Goal: Transaction & Acquisition: Purchase product/service

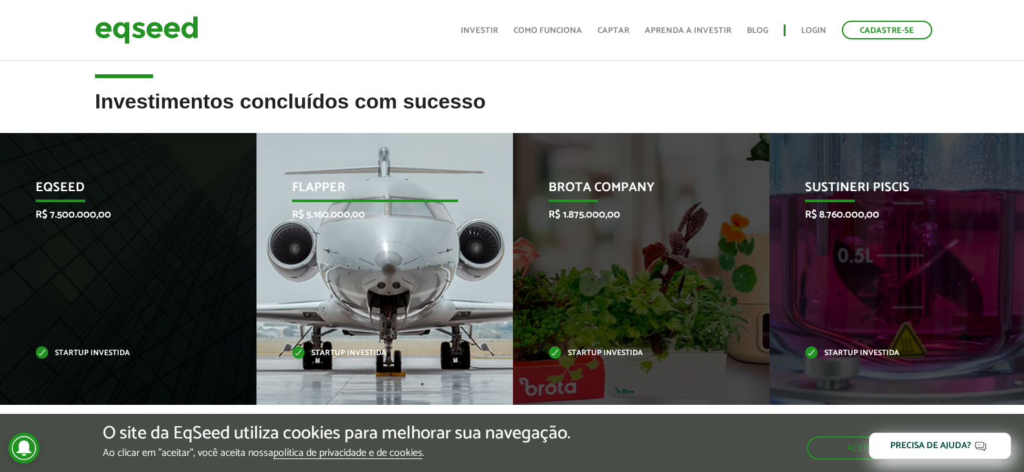
scroll to position [581, 0]
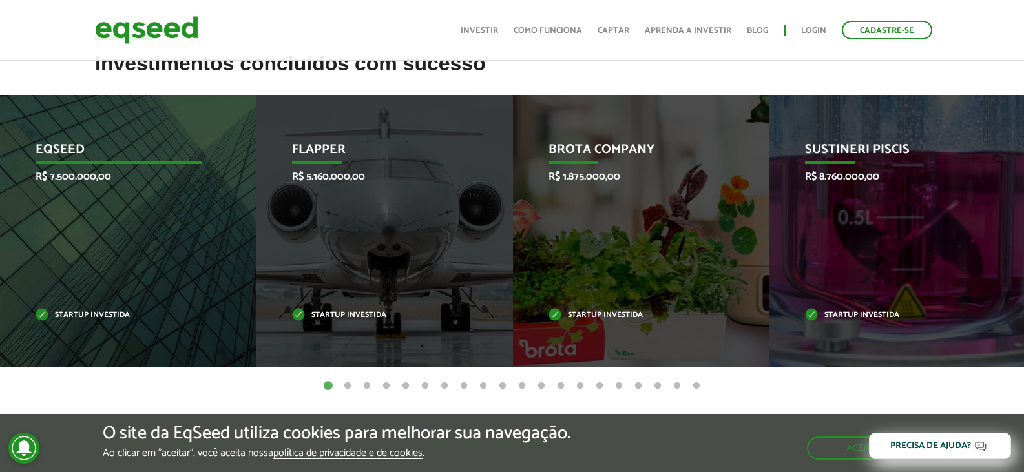
click at [69, 151] on p "EqSeed" at bounding box center [119, 153] width 166 height 22
click at [79, 315] on p "Startup investida" at bounding box center [119, 315] width 166 height 7
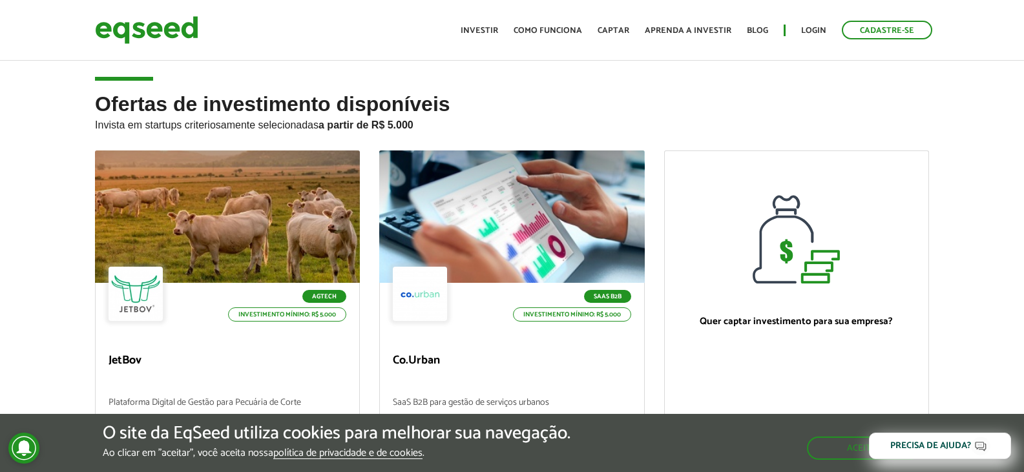
scroll to position [0, 0]
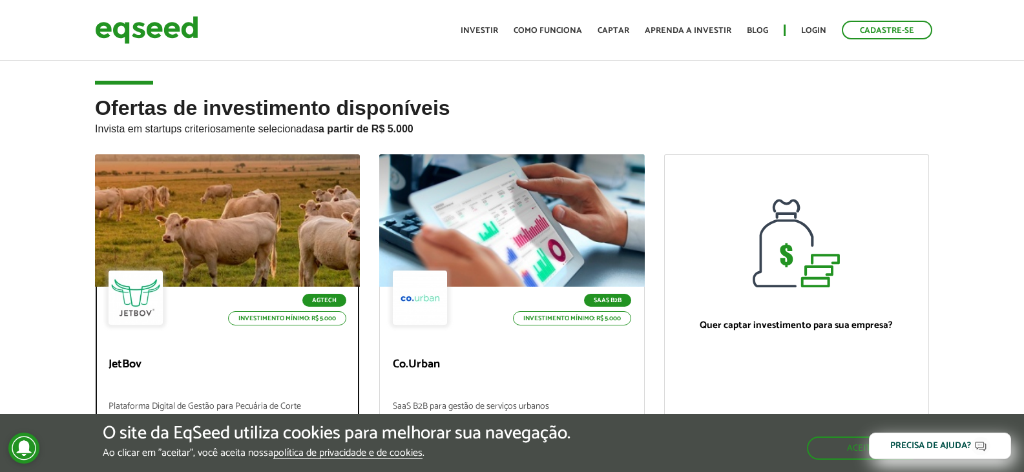
click at [178, 247] on div at bounding box center [227, 220] width 318 height 159
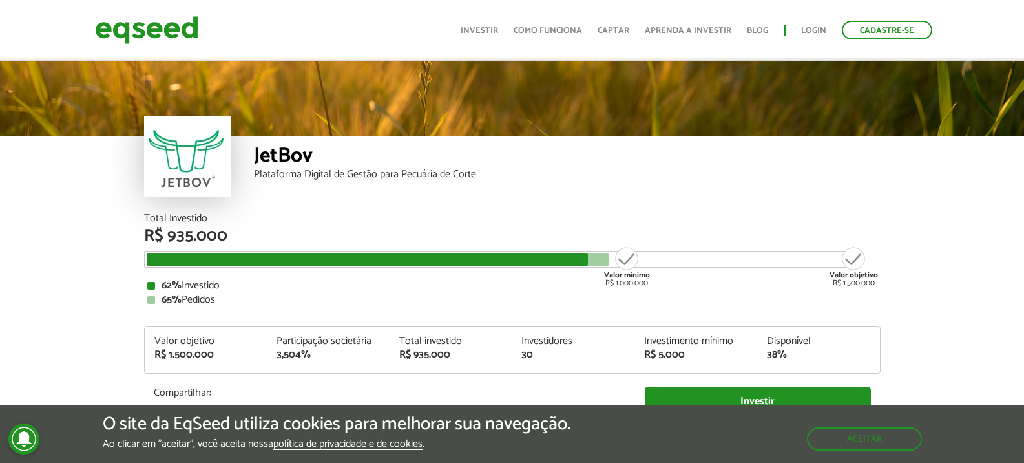
scroll to position [1563, 0]
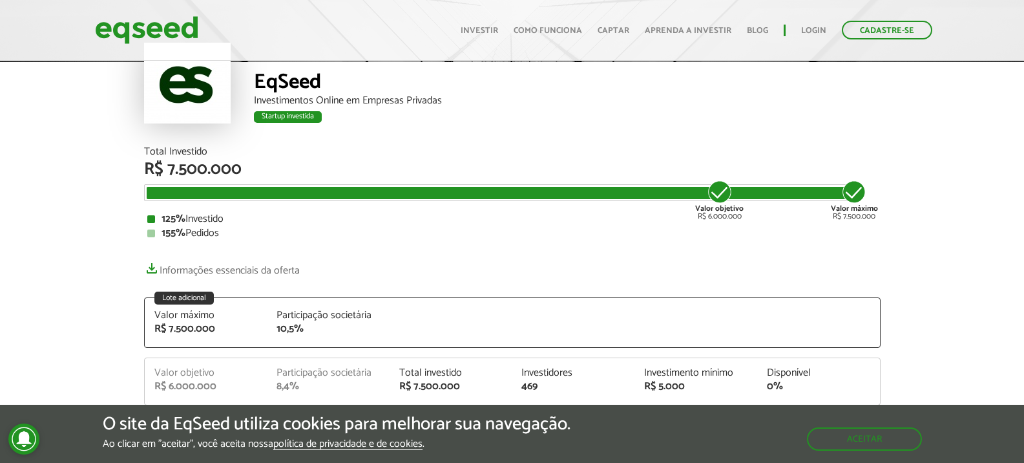
scroll to position [194, 0]
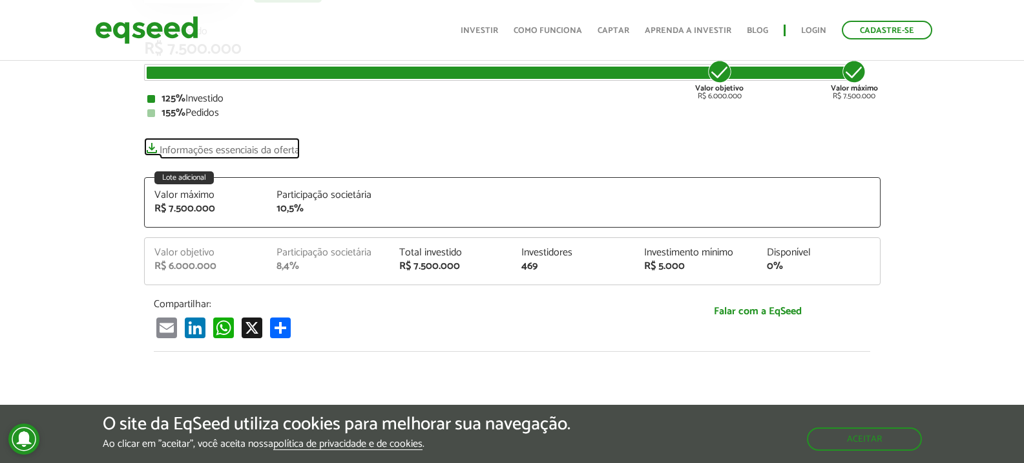
click at [215, 149] on link "Informações essenciais da oferta" at bounding box center [222, 147] width 156 height 18
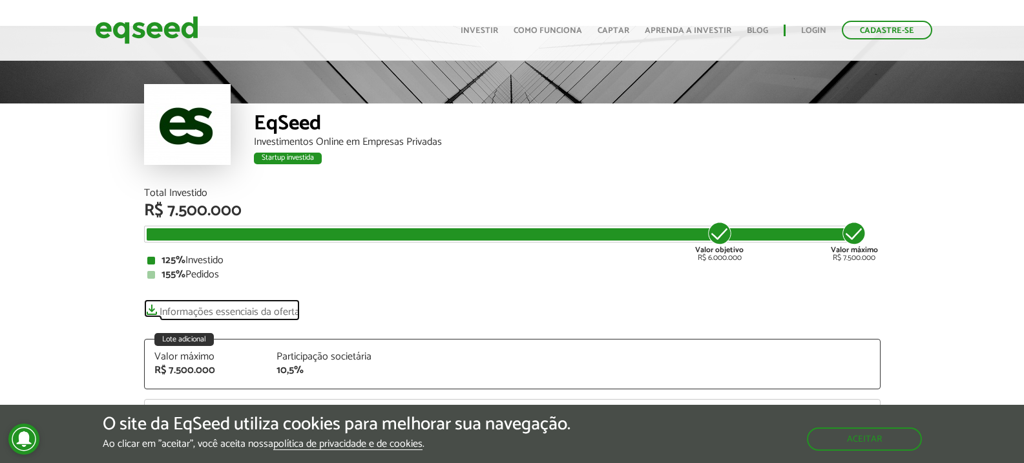
scroll to position [0, 0]
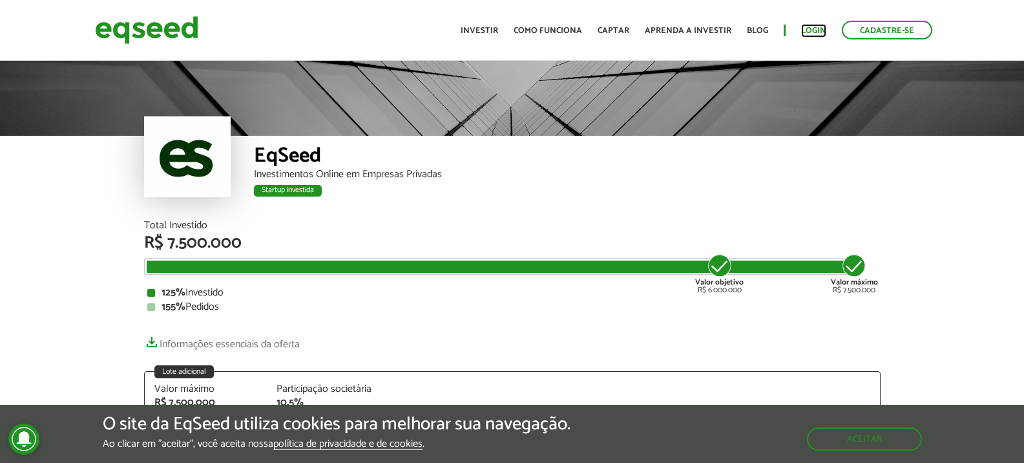
click at [810, 30] on link "Login" at bounding box center [813, 30] width 25 height 8
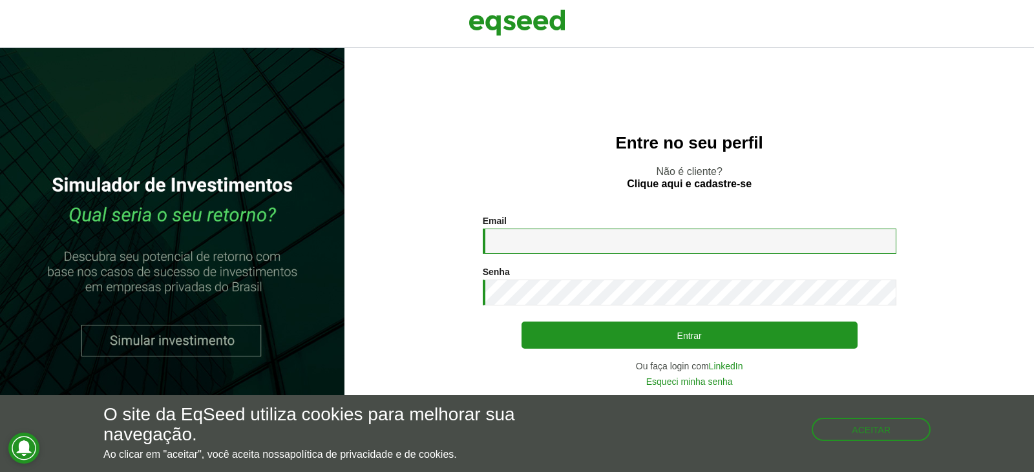
click at [553, 252] on input "Email *" at bounding box center [689, 241] width 413 height 25
type input "**********"
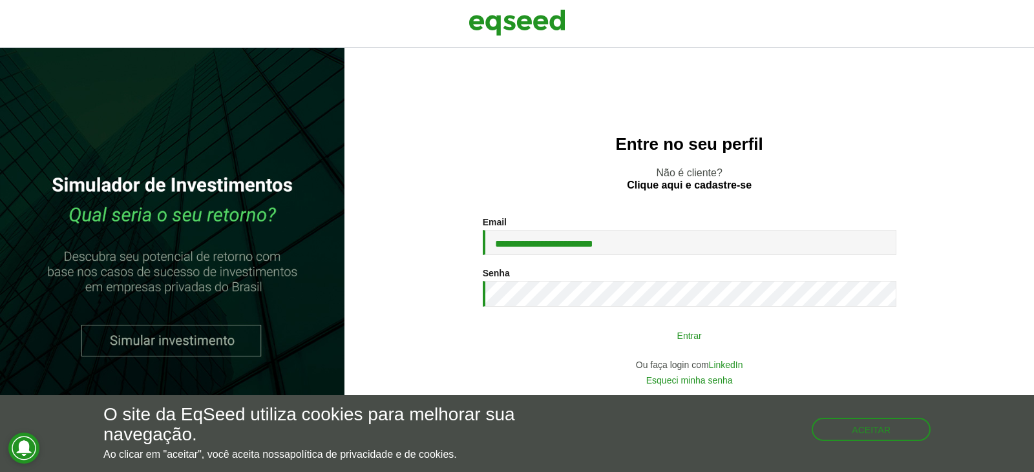
click at [669, 344] on button "Entrar" at bounding box center [689, 335] width 336 height 25
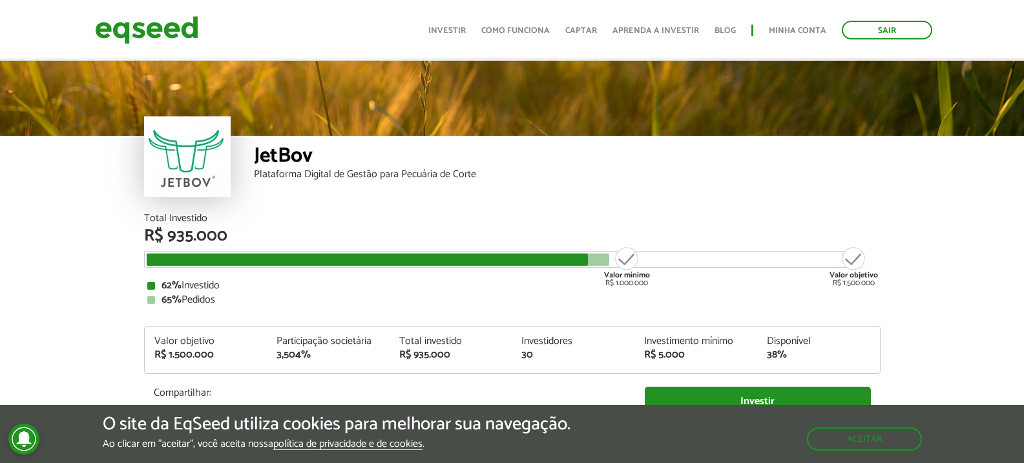
scroll to position [1366, 0]
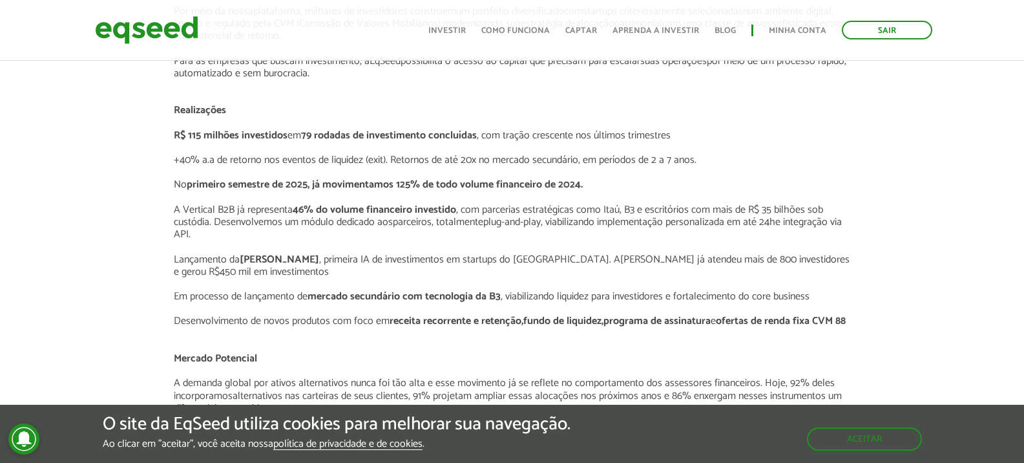
scroll to position [1163, 0]
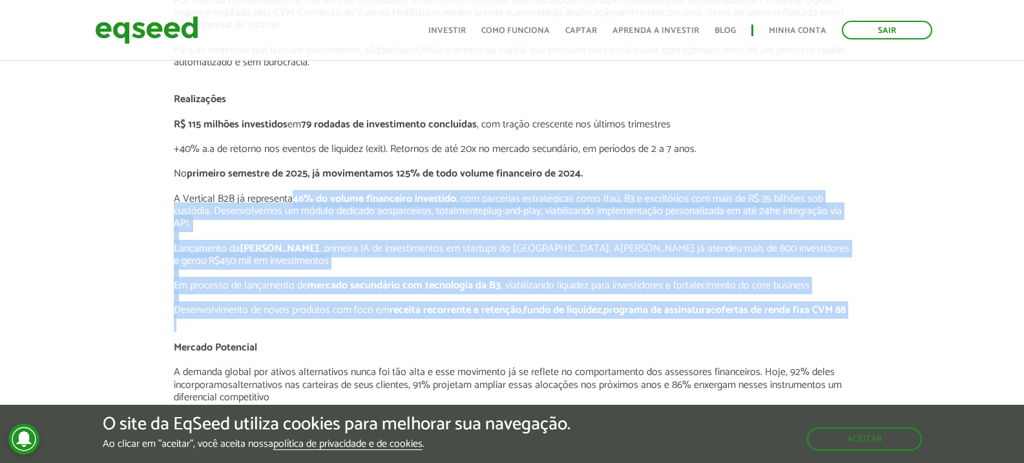
drag, startPoint x: 292, startPoint y: 194, endPoint x: 789, endPoint y: 319, distance: 512.4
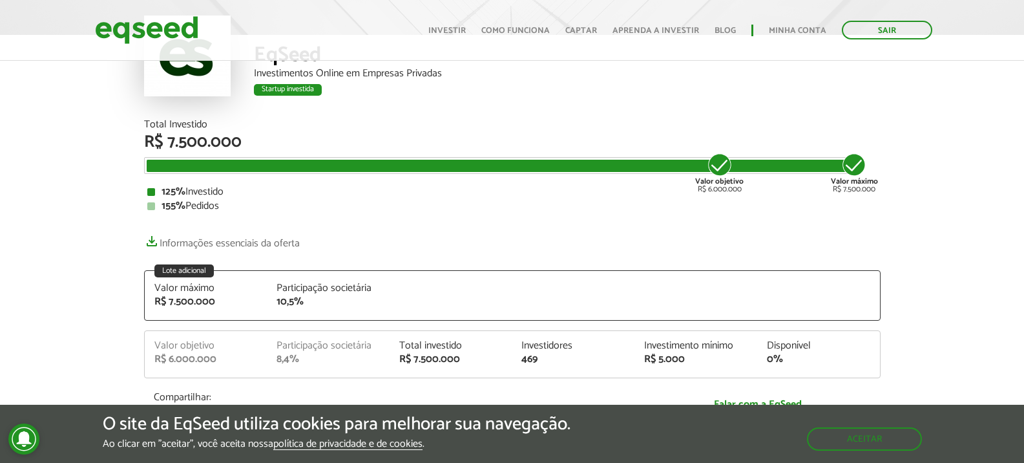
scroll to position [0, 0]
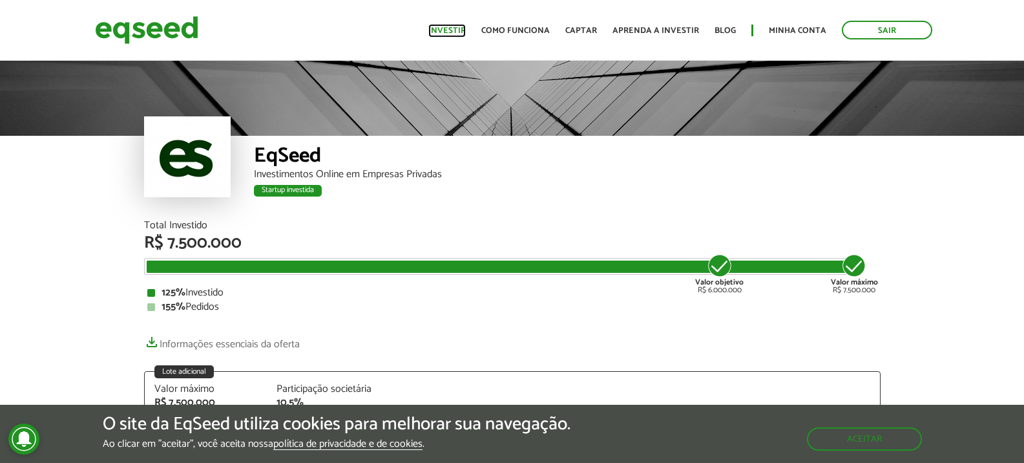
click at [466, 28] on link "Investir" at bounding box center [446, 30] width 37 height 8
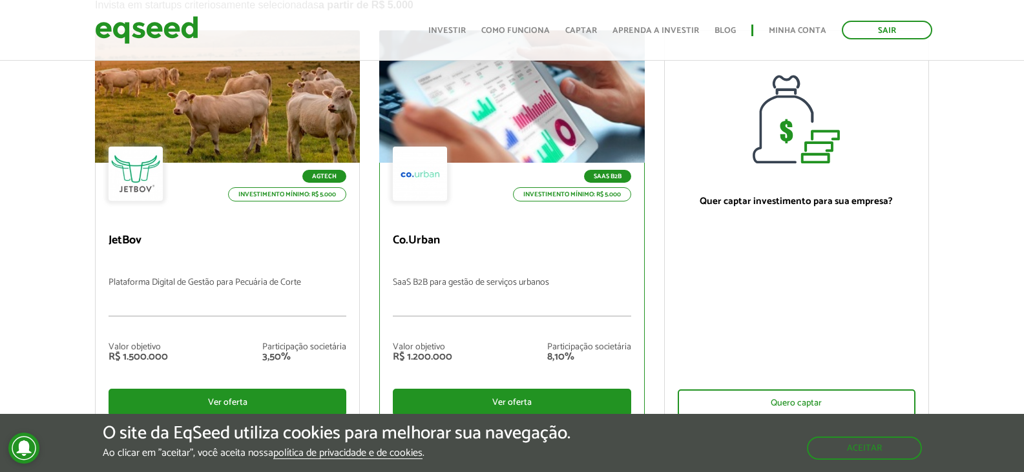
scroll to position [129, 0]
